Goal: Register for event/course

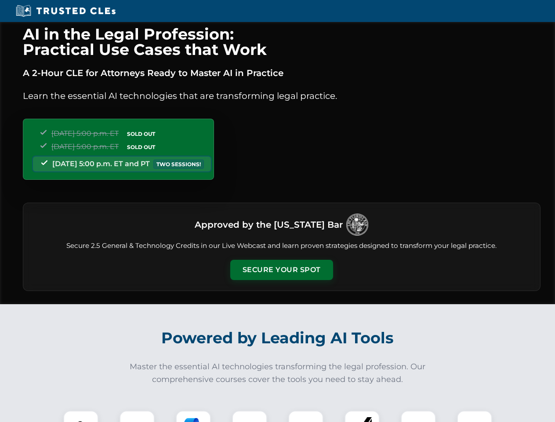
click at [281, 270] on button "Secure Your Spot" at bounding box center [281, 270] width 103 height 20
click at [81, 416] on img at bounding box center [80, 427] width 25 height 25
